Goal: Task Accomplishment & Management: Use online tool/utility

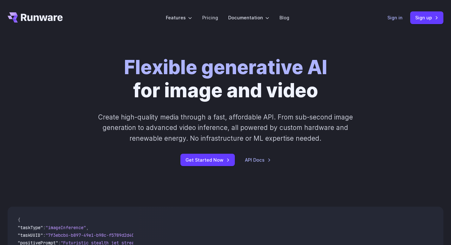
click at [399, 17] on link "Sign in" at bounding box center [395, 17] width 15 height 7
click at [427, 24] on header "Features Tasks Image generation Video generation Sonic Inference Engine™ Models…" at bounding box center [225, 17] width 451 height 35
click at [427, 19] on link "Sign up" at bounding box center [426, 17] width 33 height 12
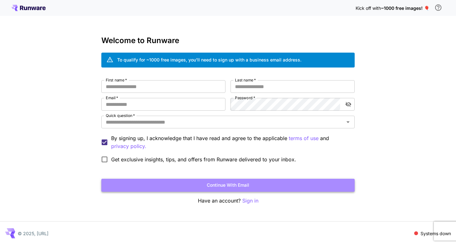
click at [228, 186] on button "Continue with email" at bounding box center [227, 185] width 253 height 13
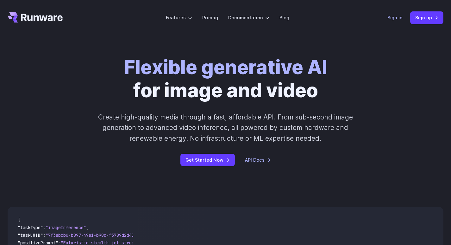
click at [396, 20] on link "Sign in" at bounding box center [395, 17] width 15 height 7
click at [429, 16] on link "Sign up" at bounding box center [426, 17] width 33 height 12
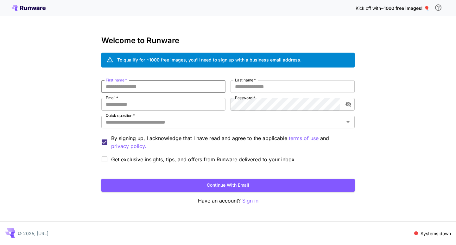
click at [129, 87] on input "First name   *" at bounding box center [163, 86] width 124 height 13
type input "******"
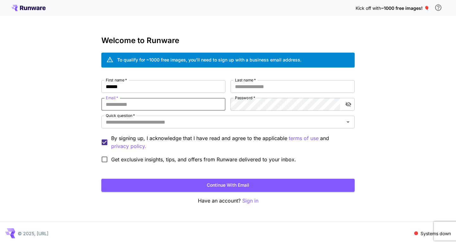
click at [138, 103] on input "Email   *" at bounding box center [163, 104] width 124 height 13
type input "**********"
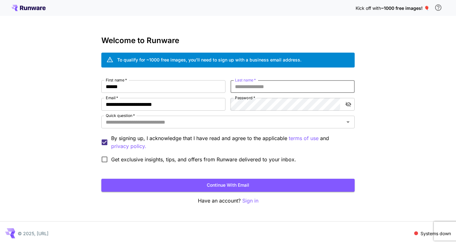
click at [253, 85] on input "Last name   *" at bounding box center [293, 86] width 124 height 13
type input "******"
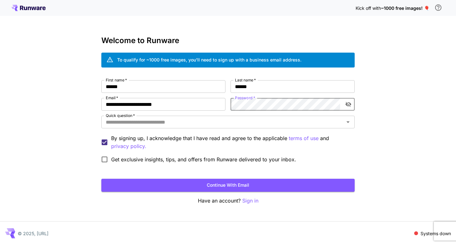
click at [227, 104] on div "**********" at bounding box center [227, 123] width 253 height 86
click at [349, 106] on icon "toggle password visibility" at bounding box center [348, 104] width 6 height 6
click at [118, 124] on input "Quick question   *" at bounding box center [222, 121] width 239 height 9
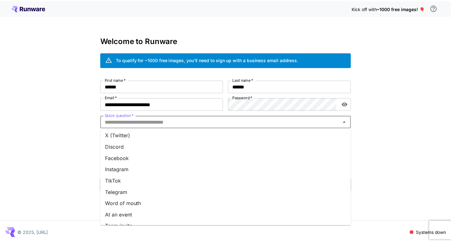
scroll to position [63, 0]
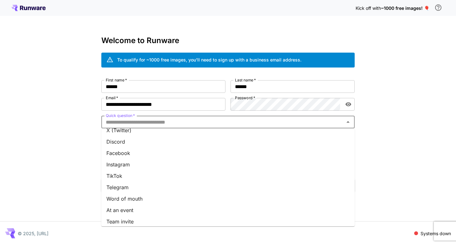
click at [122, 154] on li "Facebook" at bounding box center [227, 152] width 253 height 11
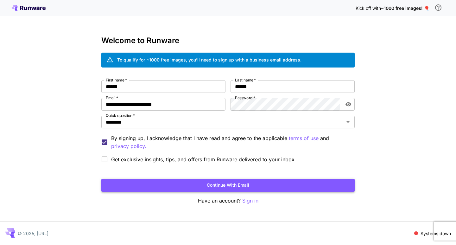
click at [218, 187] on button "Continue with email" at bounding box center [227, 185] width 253 height 13
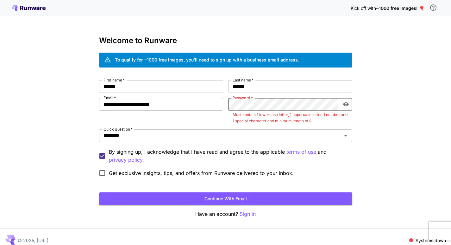
click at [225, 103] on div "**********" at bounding box center [225, 129] width 253 height 99
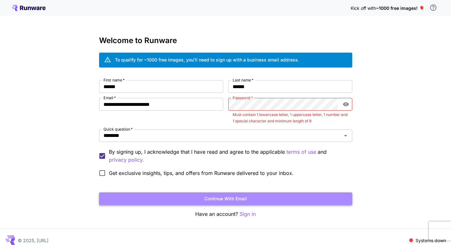
click at [243, 195] on button "Continue with email" at bounding box center [225, 198] width 253 height 13
click at [231, 201] on button "Continue with email" at bounding box center [225, 198] width 253 height 13
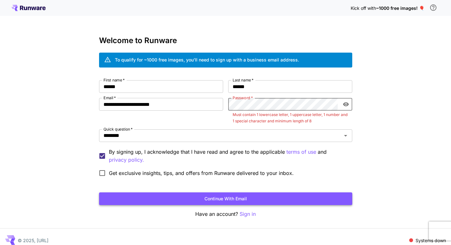
click at [247, 200] on button "Continue with email" at bounding box center [225, 198] width 253 height 13
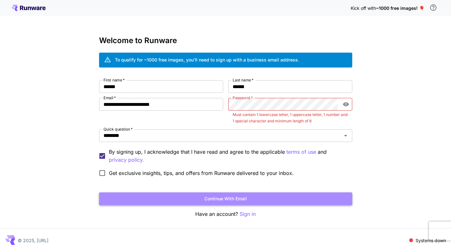
click at [231, 196] on button "Continue with email" at bounding box center [225, 198] width 253 height 13
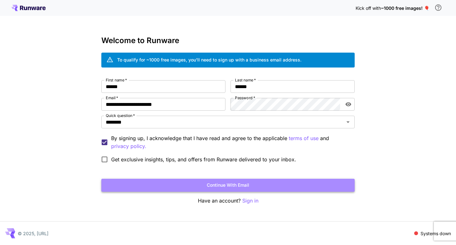
click at [239, 186] on button "Continue with email" at bounding box center [227, 185] width 253 height 13
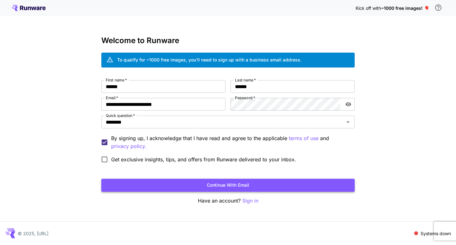
click at [231, 184] on button "Continue with email" at bounding box center [227, 185] width 253 height 13
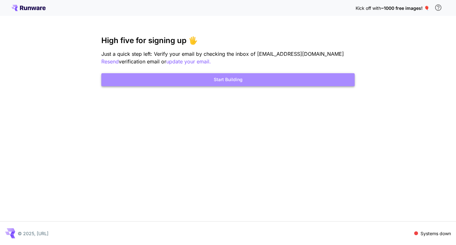
click at [217, 80] on button "Start Building" at bounding box center [227, 79] width 253 height 13
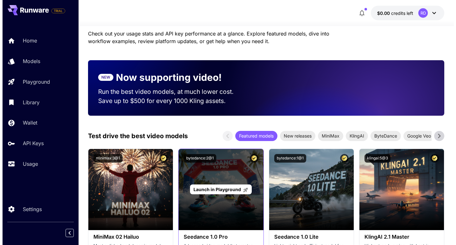
scroll to position [95, 0]
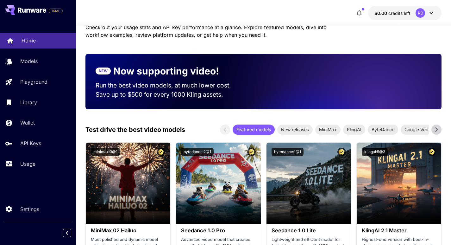
click at [29, 42] on p "Home" at bounding box center [29, 41] width 14 height 8
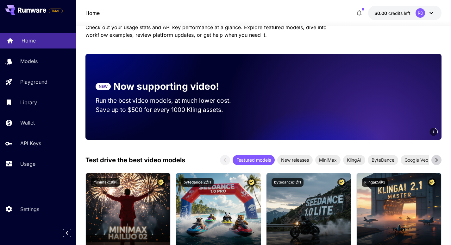
click at [27, 42] on p "Home" at bounding box center [29, 41] width 14 height 8
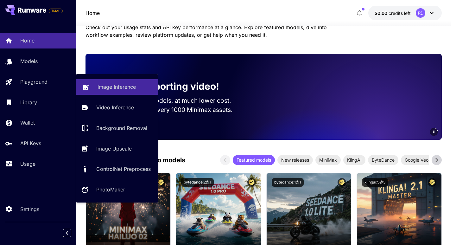
click at [113, 87] on p "Image Inference" at bounding box center [117, 87] width 38 height 8
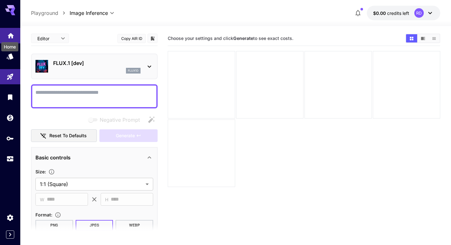
click at [13, 34] on icon "Home" at bounding box center [11, 34] width 8 height 8
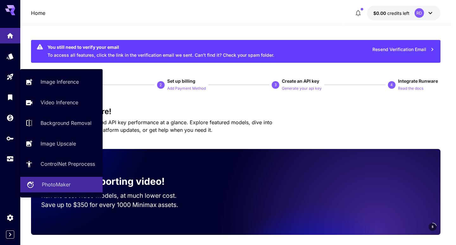
click at [59, 187] on p "PhotoMaker" at bounding box center [56, 184] width 29 height 8
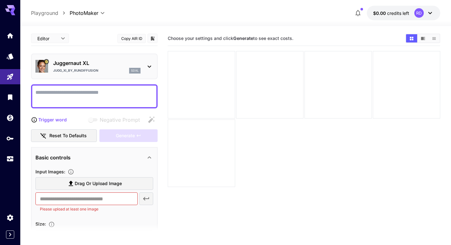
click at [61, 96] on textarea "Negative Prompt" at bounding box center [94, 96] width 118 height 15
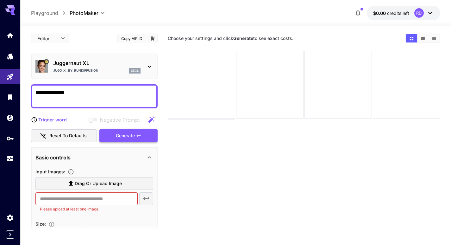
type textarea "**********"
click at [125, 138] on span "Generate" at bounding box center [125, 136] width 19 height 8
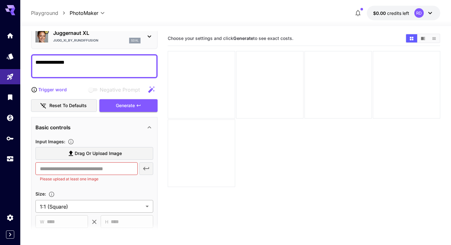
scroll to position [95, 0]
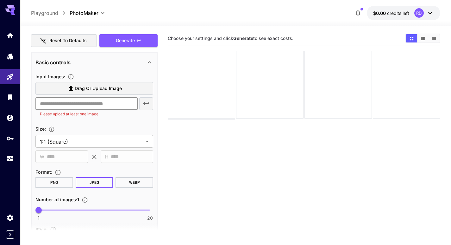
click at [88, 105] on input "text" at bounding box center [86, 103] width 102 height 13
click at [133, 43] on span "Generate" at bounding box center [125, 41] width 19 height 8
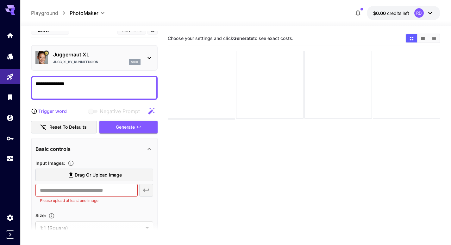
scroll to position [0, 0]
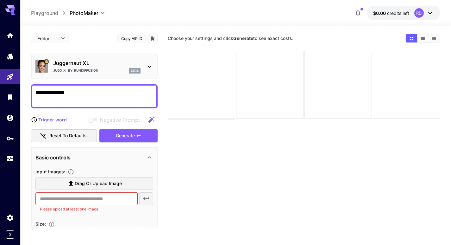
click at [61, 14] on icon "breadcrumb" at bounding box center [64, 13] width 6 height 6
click at [9, 34] on icon "Home" at bounding box center [11, 33] width 6 height 5
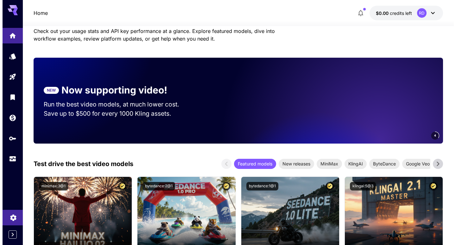
scroll to position [95, 0]
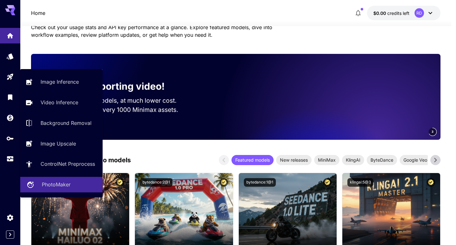
click at [52, 185] on p "PhotoMaker" at bounding box center [56, 184] width 29 height 8
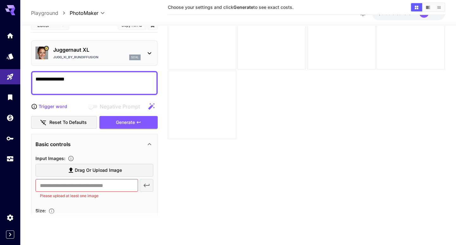
scroll to position [50, 0]
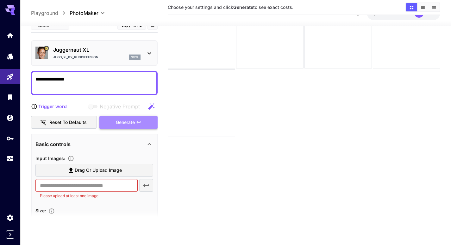
click at [125, 122] on span "Generate" at bounding box center [125, 122] width 19 height 8
click at [150, 53] on icon at bounding box center [150, 53] width 8 height 8
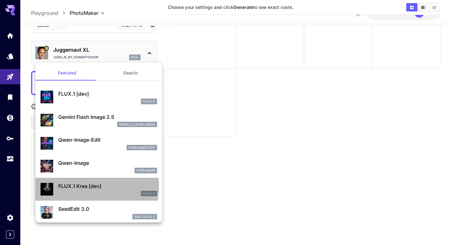
click at [72, 186] on p "FLUX.1 Krea [dev]" at bounding box center [107, 186] width 99 height 8
type input "**"
type input "***"
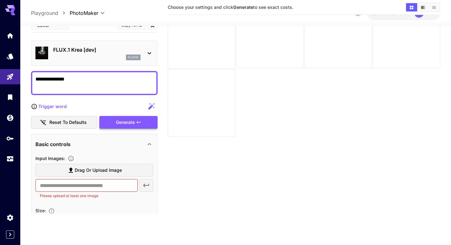
click at [132, 121] on span "Generate" at bounding box center [125, 122] width 19 height 8
click at [148, 54] on icon at bounding box center [150, 53] width 8 height 8
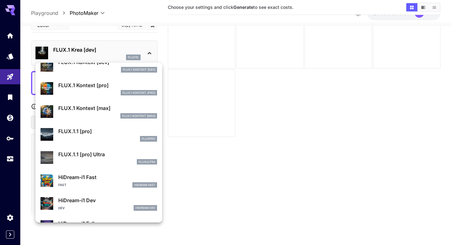
scroll to position [412, 0]
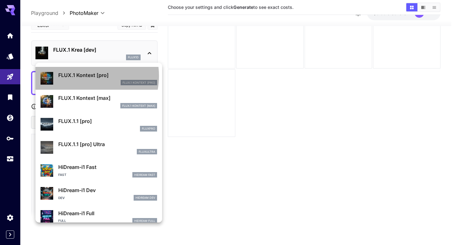
click at [83, 76] on p "FLUX.1 Kontext [pro]" at bounding box center [107, 75] width 99 height 8
type input "**"
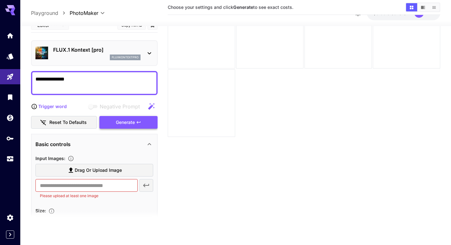
click at [127, 122] on span "Generate" at bounding box center [125, 122] width 19 height 8
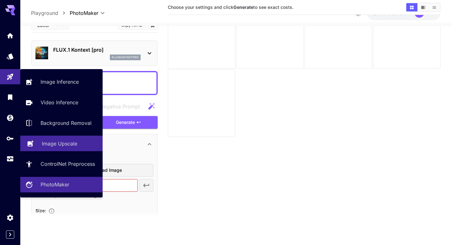
click at [58, 142] on p "Image Upscale" at bounding box center [59, 144] width 35 height 8
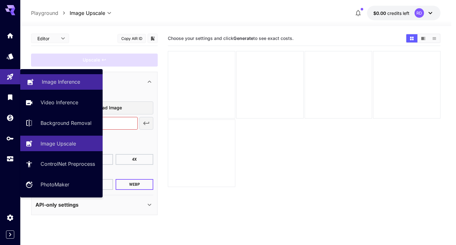
click at [56, 82] on p "Image Inference" at bounding box center [61, 82] width 38 height 8
type input "**********"
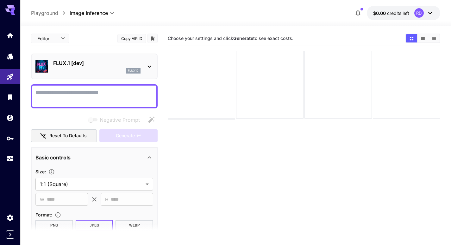
click at [145, 66] on div "FLUX.1 [dev] flux1d" at bounding box center [94, 66] width 118 height 19
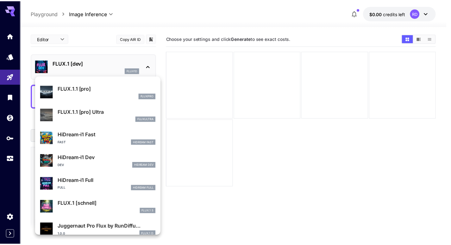
scroll to position [458, 0]
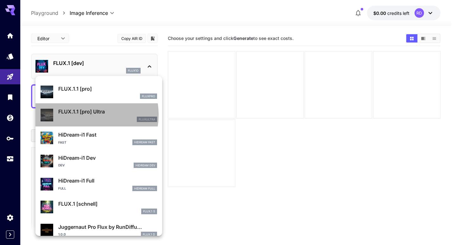
click at [84, 115] on p "FLUX.1.1 [pro] Ultra" at bounding box center [107, 112] width 99 height 8
type input "**********"
type input "****"
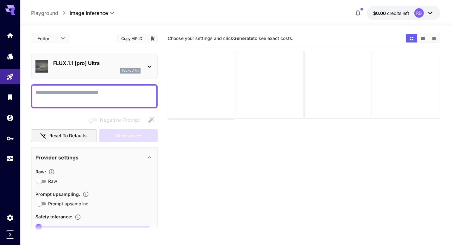
click at [60, 95] on textarea "Negative Prompt" at bounding box center [94, 96] width 118 height 15
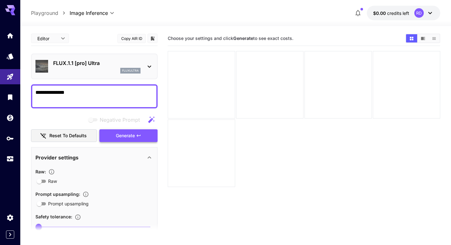
type textarea "**********"
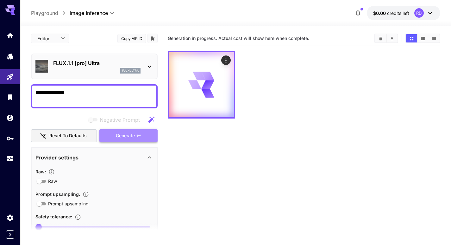
click at [129, 136] on span "Generate" at bounding box center [125, 136] width 19 height 8
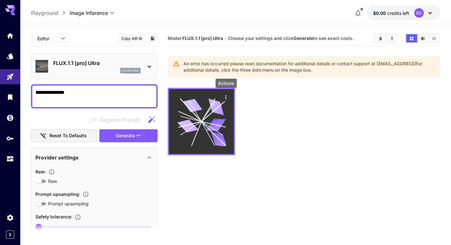
click at [226, 98] on icon "Actions" at bounding box center [225, 97] width 1 height 4
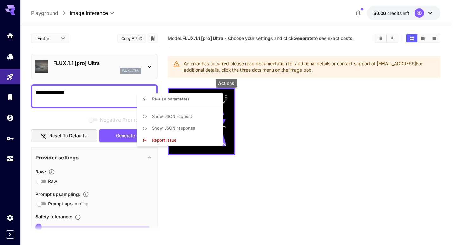
click at [229, 109] on div at bounding box center [228, 122] width 456 height 245
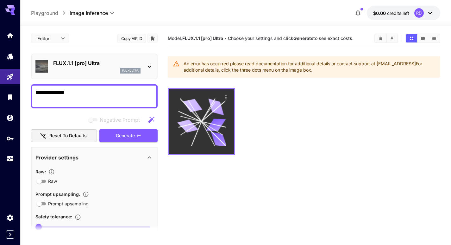
click at [217, 110] on icon at bounding box center [216, 106] width 20 height 16
click at [228, 94] on icon "Actions" at bounding box center [226, 97] width 6 height 6
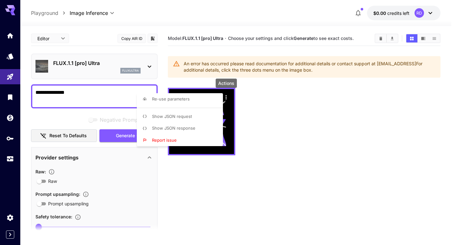
click at [326, 104] on div at bounding box center [228, 122] width 456 height 245
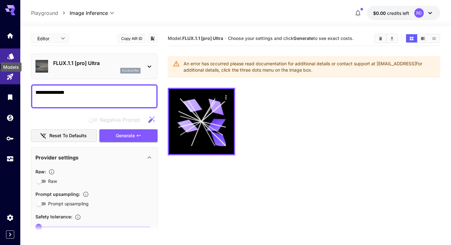
click at [10, 57] on icon "Models" at bounding box center [10, 54] width 7 height 6
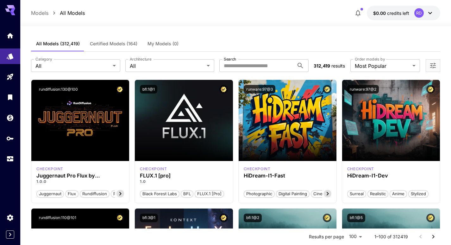
click at [358, 10] on icon "button" at bounding box center [358, 13] width 5 height 6
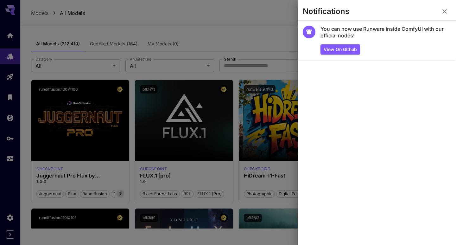
click at [446, 12] on icon "button" at bounding box center [445, 12] width 8 height 8
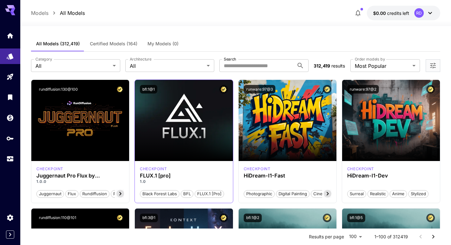
scroll to position [32, 0]
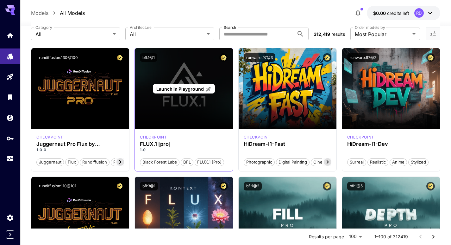
click at [175, 85] on p "Launch in Playground" at bounding box center [183, 88] width 55 height 7
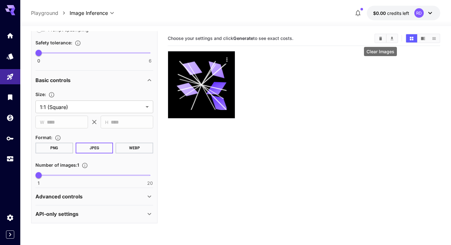
click at [383, 38] on button "Clear Images" at bounding box center [380, 38] width 11 height 8
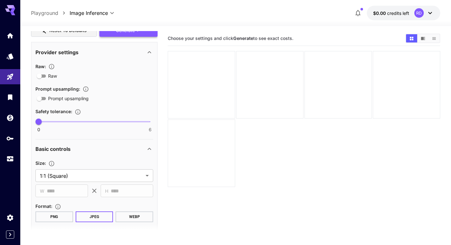
scroll to position [47, 0]
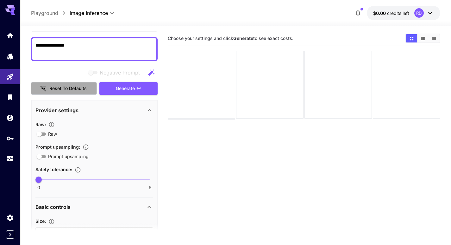
click at [68, 88] on button "Reset to defaults" at bounding box center [64, 88] width 66 height 13
type input "**"
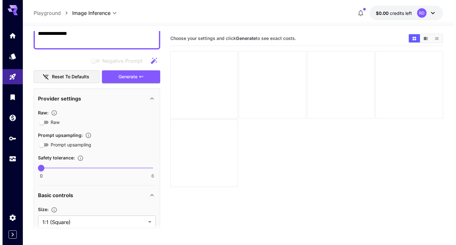
scroll to position [0, 0]
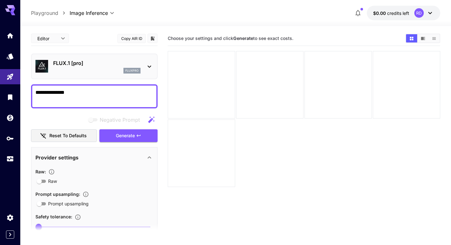
click at [150, 67] on icon at bounding box center [149, 67] width 3 height 2
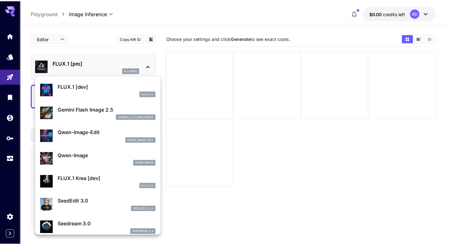
scroll to position [127, 0]
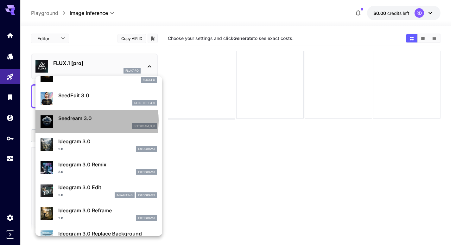
click at [78, 120] on p "Seedream 3.0" at bounding box center [107, 118] width 99 height 8
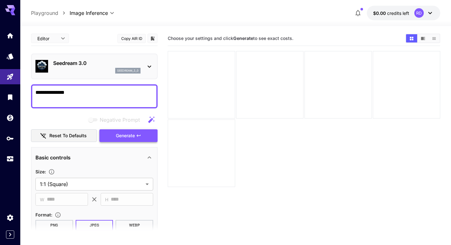
click at [123, 135] on span "Generate" at bounding box center [125, 136] width 19 height 8
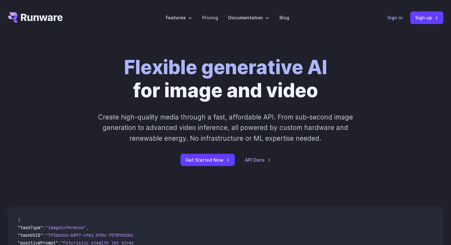
click at [397, 16] on link "Sign in" at bounding box center [395, 17] width 15 height 7
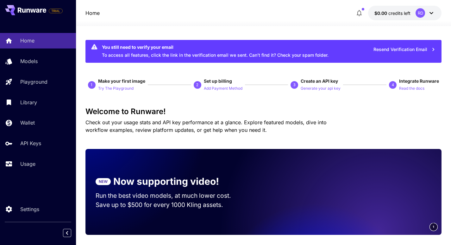
click at [432, 12] on icon at bounding box center [432, 13] width 8 height 8
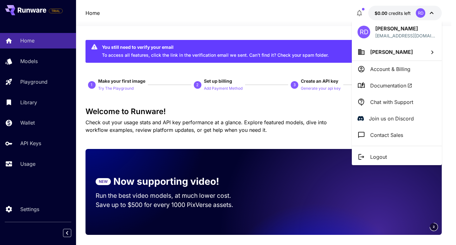
click at [32, 63] on div at bounding box center [228, 122] width 456 height 245
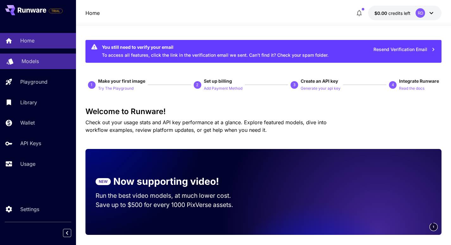
click at [21, 61] on link "Models" at bounding box center [38, 62] width 76 height 16
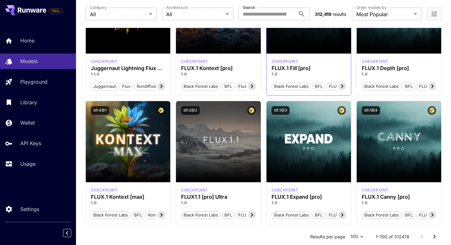
scroll to position [253, 0]
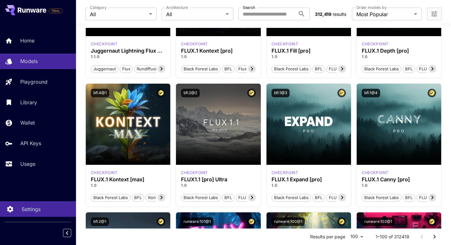
click at [28, 205] on link "Settings" at bounding box center [38, 209] width 76 height 16
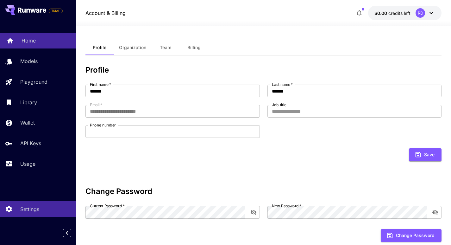
click at [37, 45] on link "Home" at bounding box center [38, 41] width 76 height 16
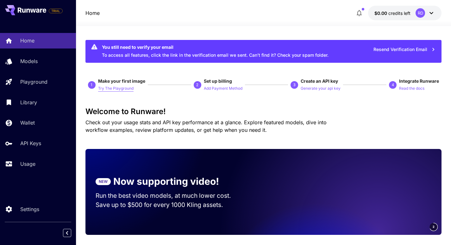
click at [116, 90] on p "Try The Playground" at bounding box center [115, 88] width 35 height 6
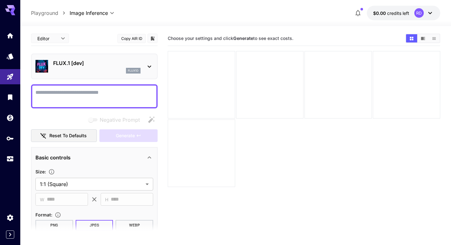
click at [111, 96] on textarea "Negative Prompt" at bounding box center [94, 96] width 118 height 15
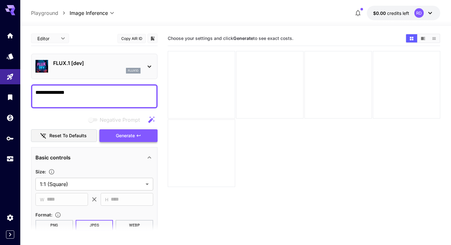
type textarea "**********"
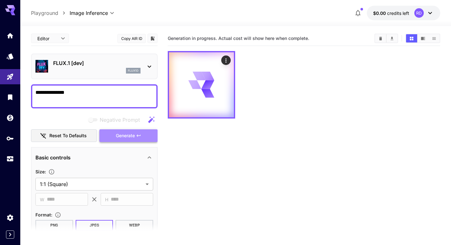
click at [127, 134] on span "Generate" at bounding box center [125, 136] width 19 height 8
